Goal: Transaction & Acquisition: Subscribe to service/newsletter

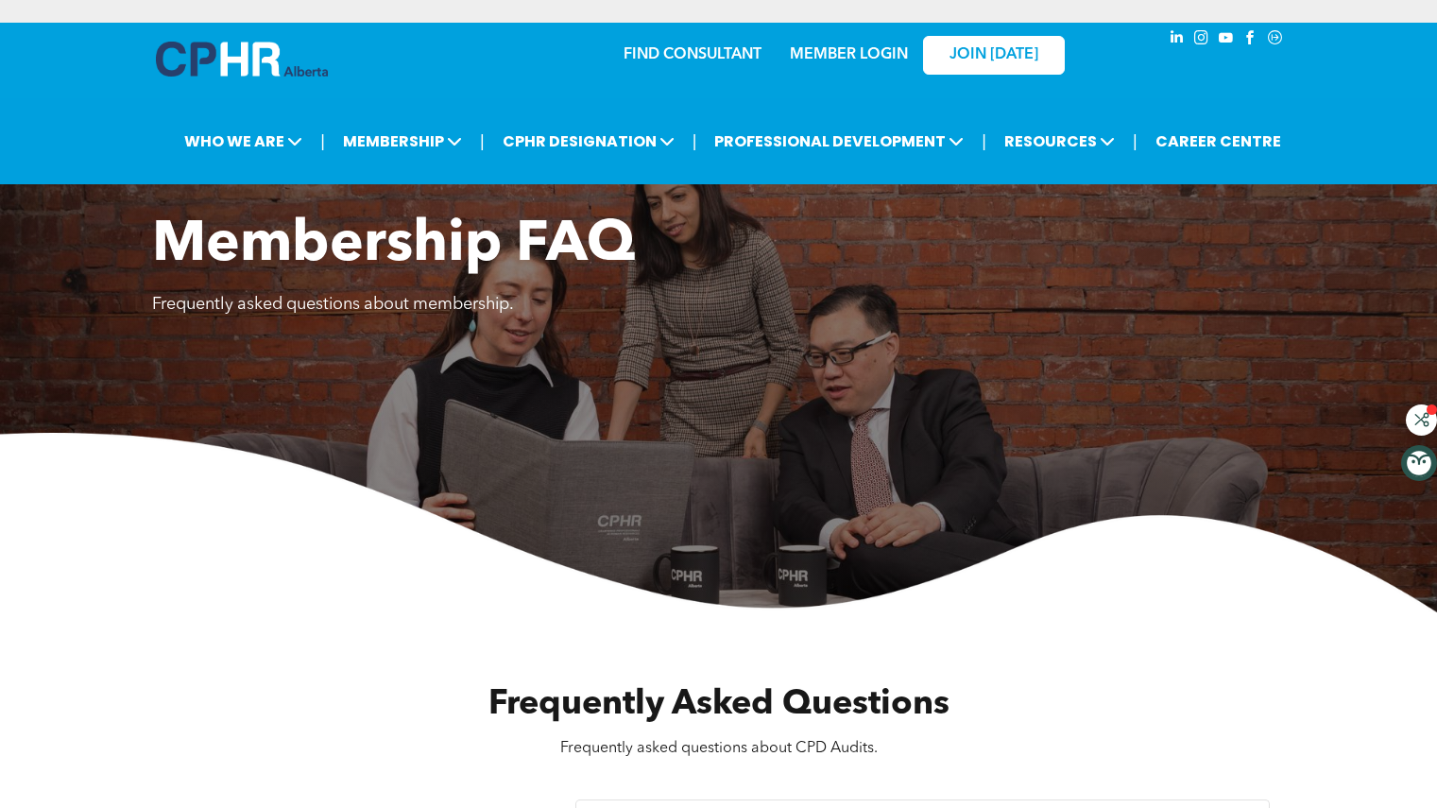
click at [1010, 59] on span "JOIN [DATE]" at bounding box center [993, 55] width 89 height 18
click at [998, 57] on span "JOIN [DATE]" at bounding box center [993, 55] width 89 height 18
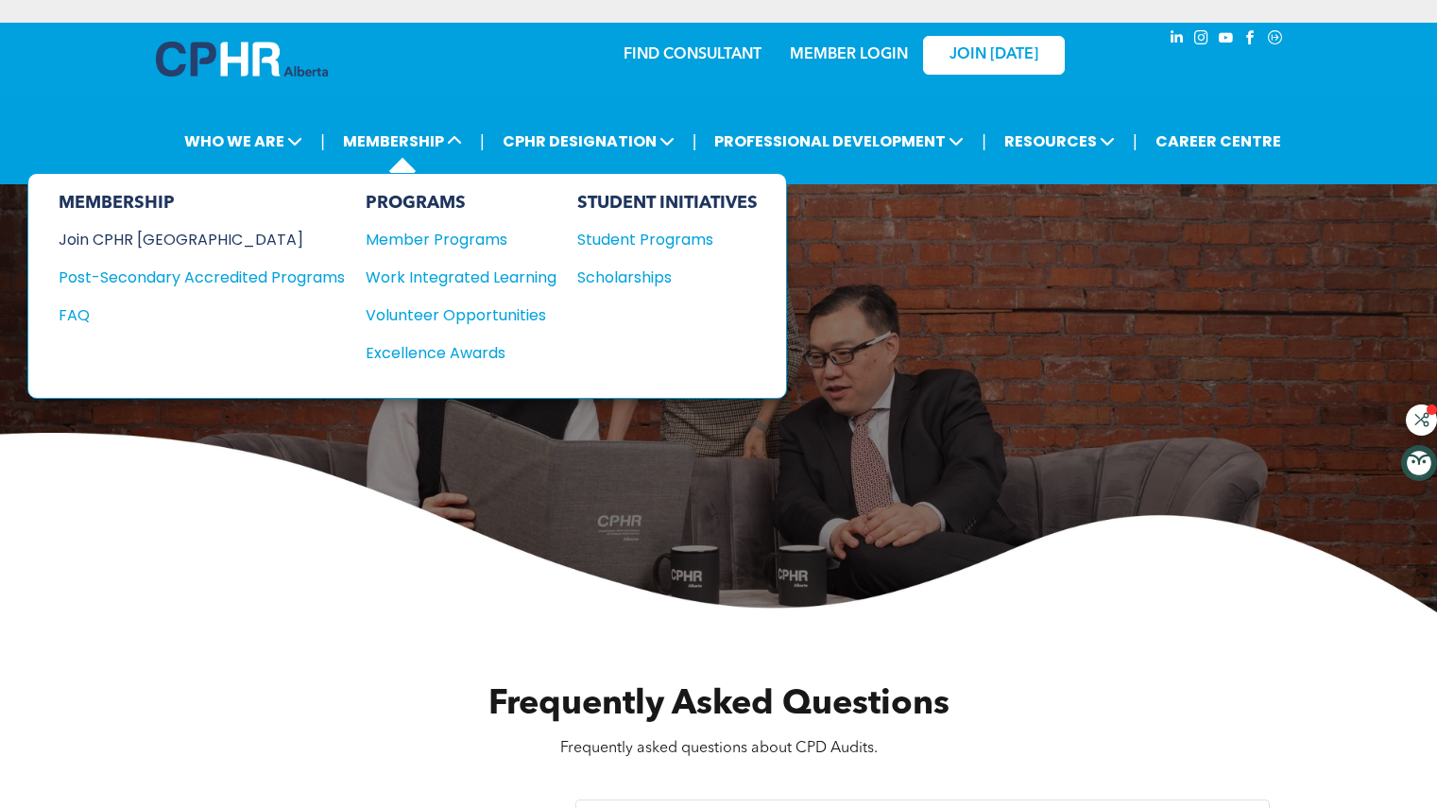
click at [168, 240] on div "Join CPHR [GEOGRAPHIC_DATA]" at bounding box center [188, 240] width 258 height 24
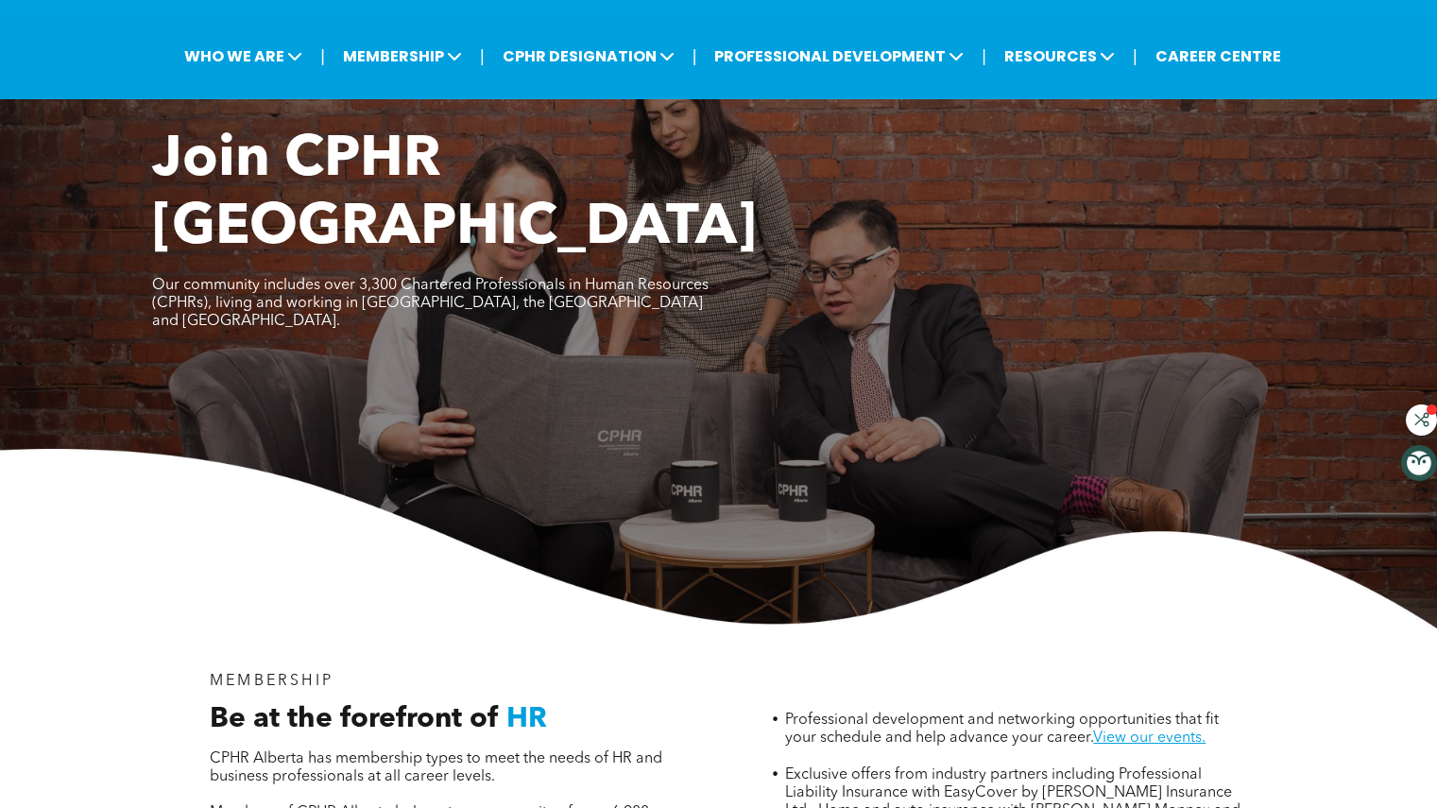
scroll to position [79, 0]
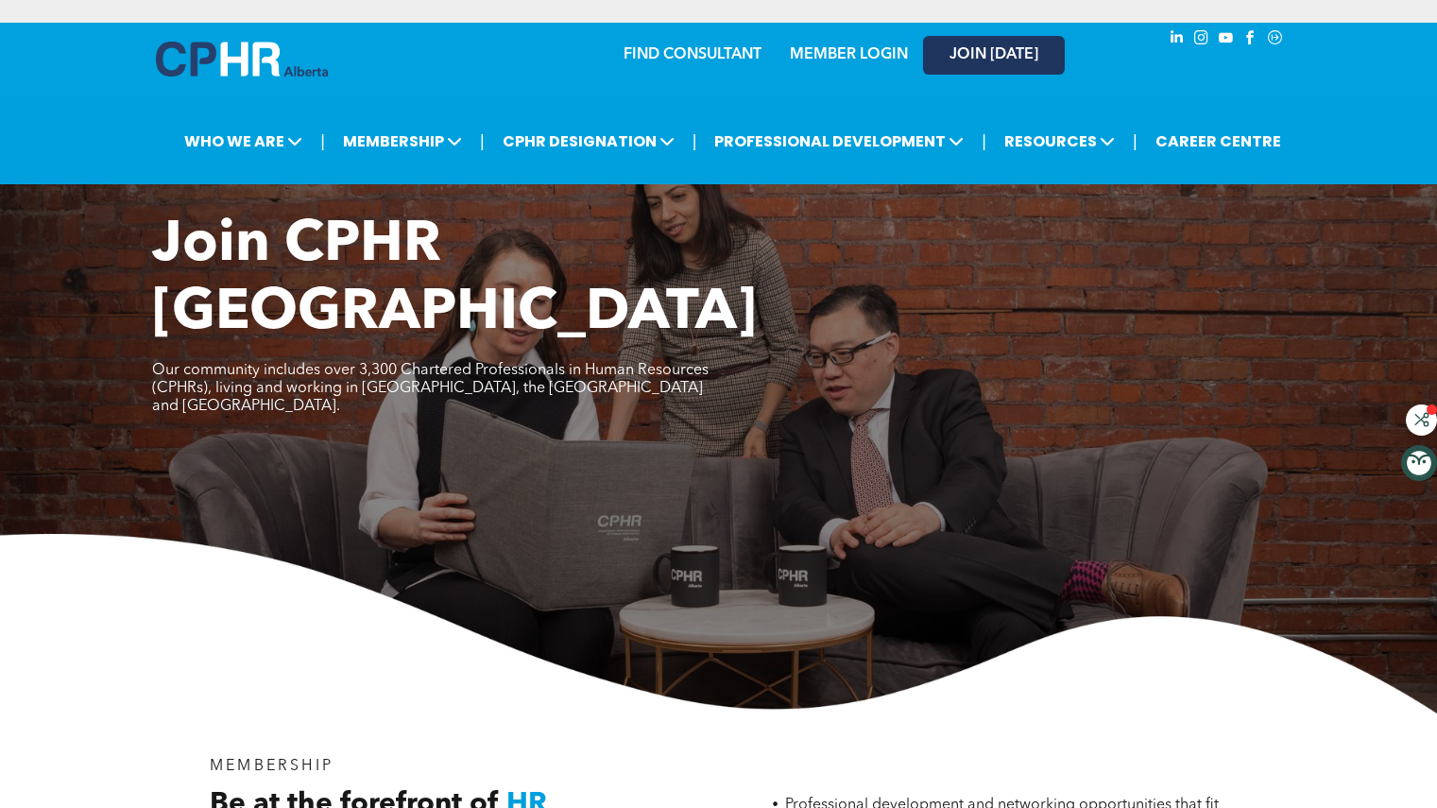
click at [969, 47] on span "JOIN [DATE]" at bounding box center [993, 55] width 89 height 18
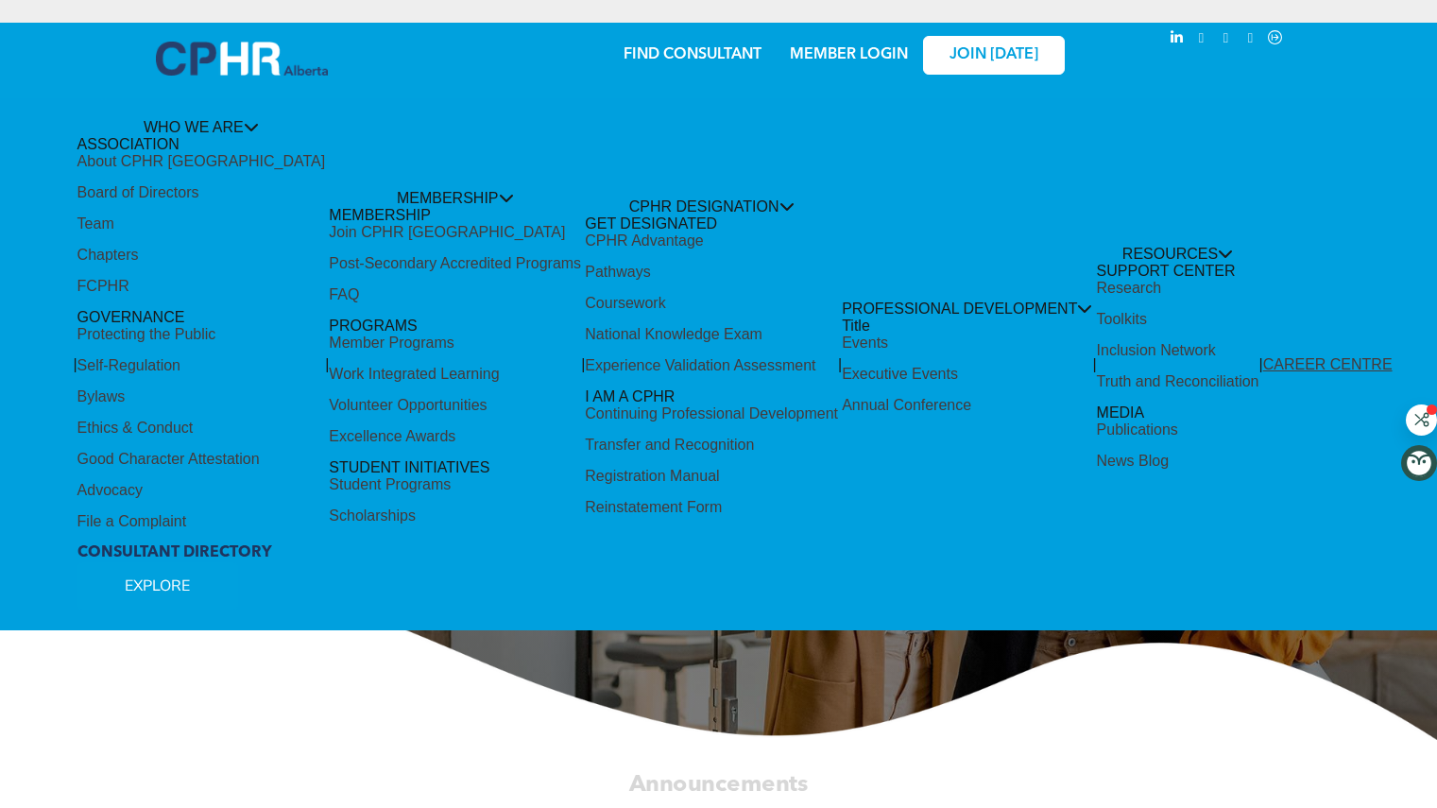
click at [360, 264] on div "Share by:" at bounding box center [668, 413] width 1337 height 808
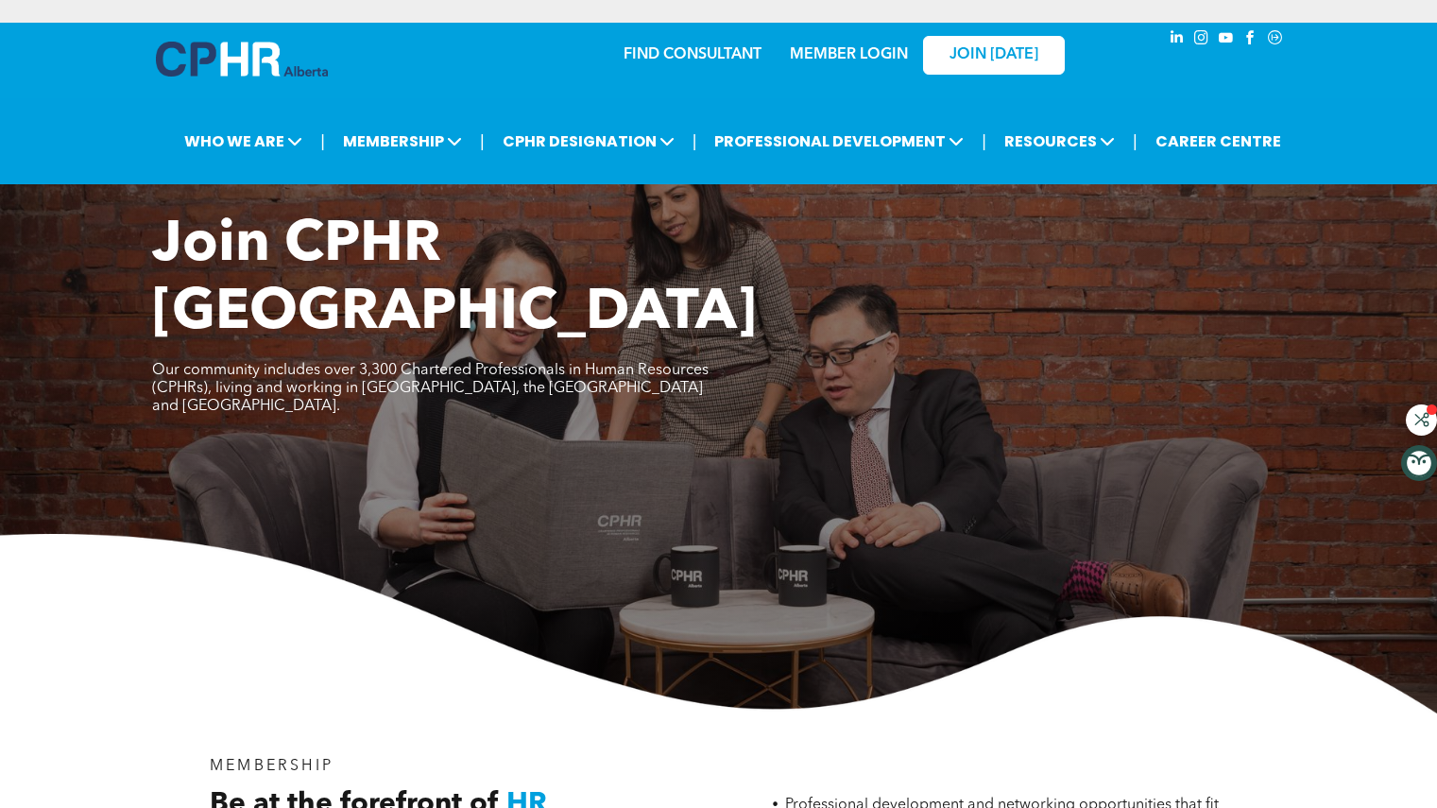
click at [865, 51] on link "MEMBER LOGIN" at bounding box center [849, 54] width 118 height 15
